Goal: Task Accomplishment & Management: Manage account settings

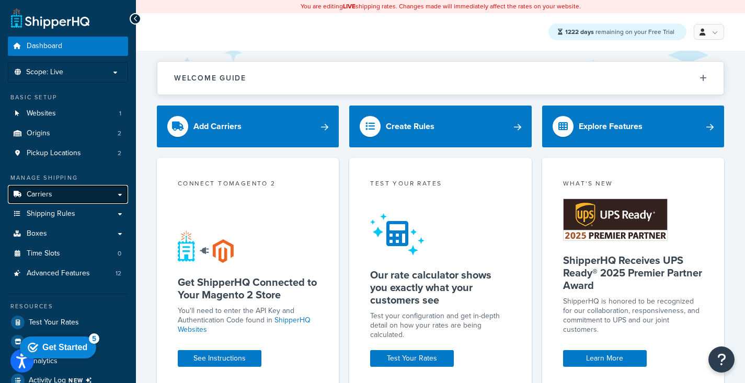
click at [82, 200] on link "Carriers" at bounding box center [68, 194] width 120 height 19
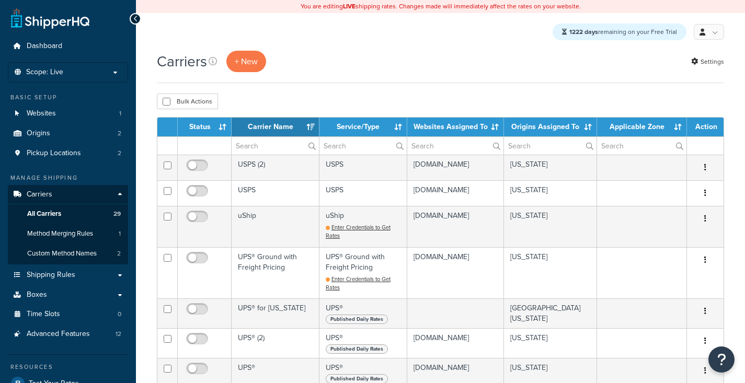
select select "15"
click at [247, 109] on div "Bulk Actions Duplicate Delete" at bounding box center [440, 102] width 567 height 16
click at [212, 129] on th "Status" at bounding box center [205, 127] width 54 height 19
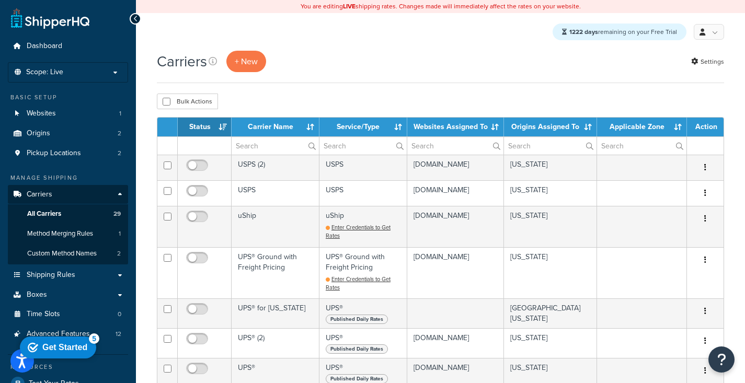
click at [224, 127] on th "Status" at bounding box center [205, 127] width 54 height 19
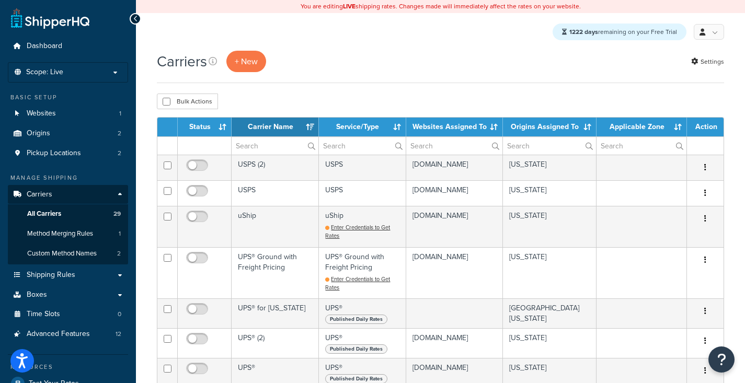
select select "15"
click at [316, 126] on th "Carrier Name" at bounding box center [274, 127] width 87 height 19
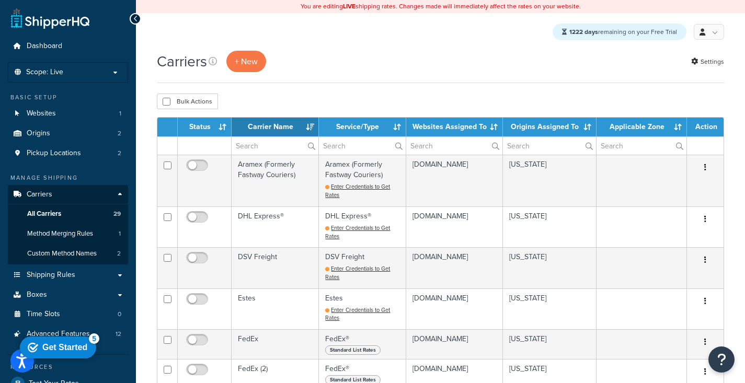
click at [407, 53] on div "Carriers + New Settings" at bounding box center [440, 61] width 567 height 21
